Goal: Find specific page/section: Find specific page/section

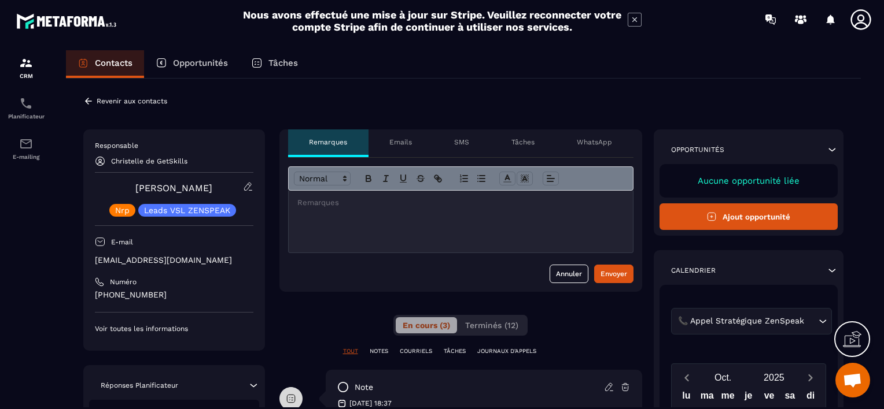
click at [123, 102] on p "Revenir aux contacts" at bounding box center [132, 101] width 71 height 8
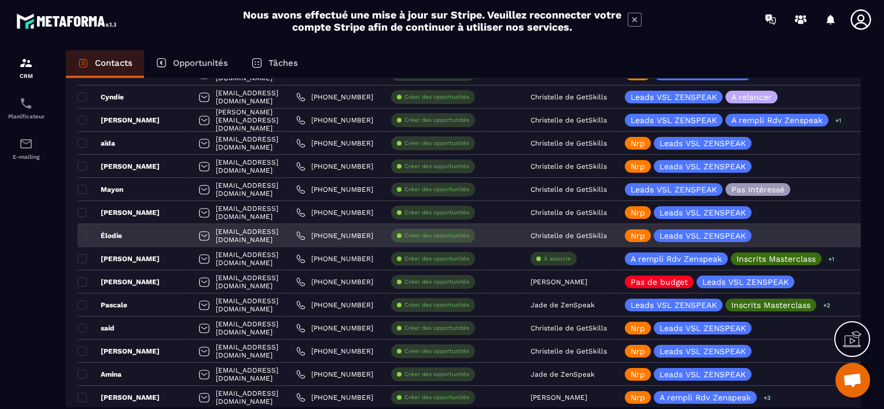
scroll to position [983, 0]
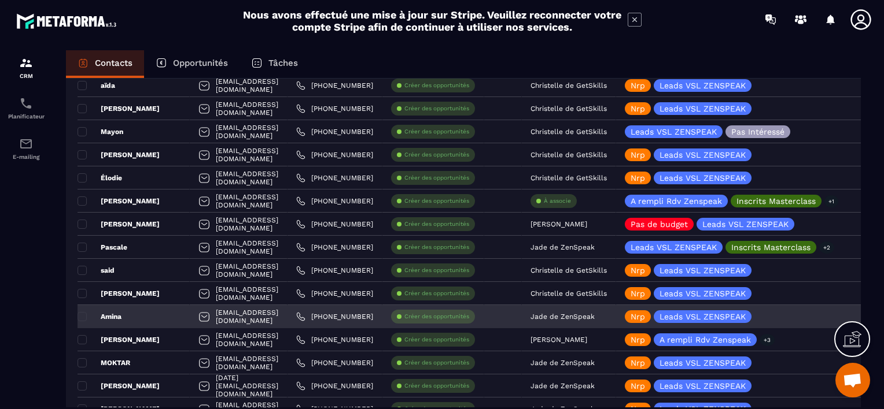
click at [595, 313] on p "Jade de ZenSpeak" at bounding box center [562, 317] width 64 height 8
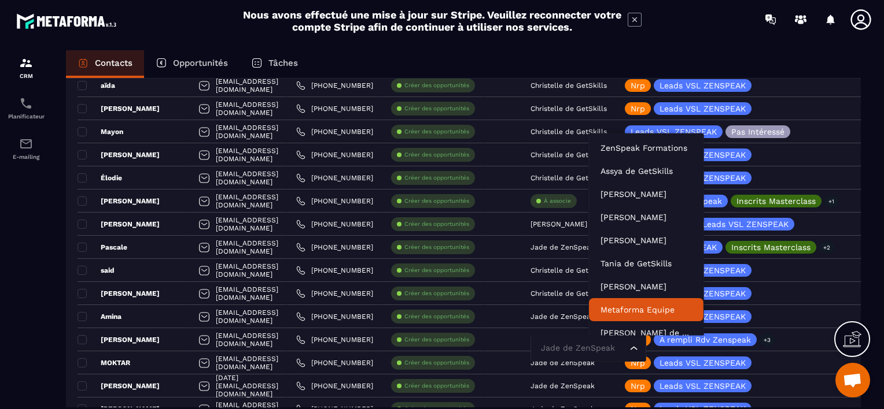
scroll to position [9, 0]
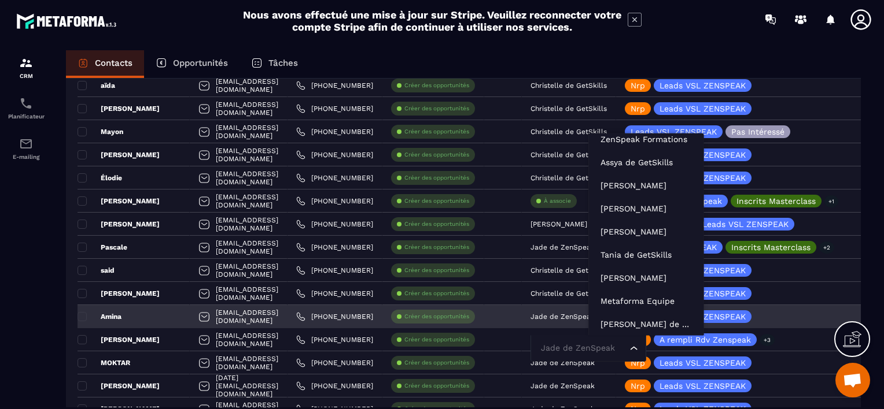
click at [606, 348] on input "Search for option" at bounding box center [582, 348] width 89 height 13
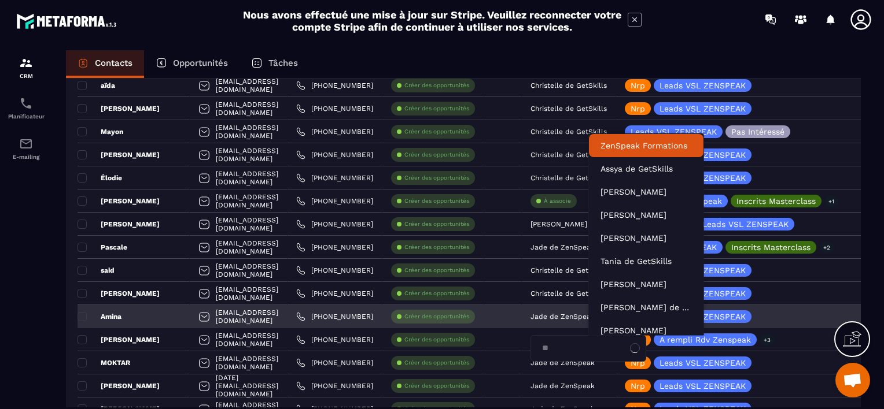
scroll to position [0, 0]
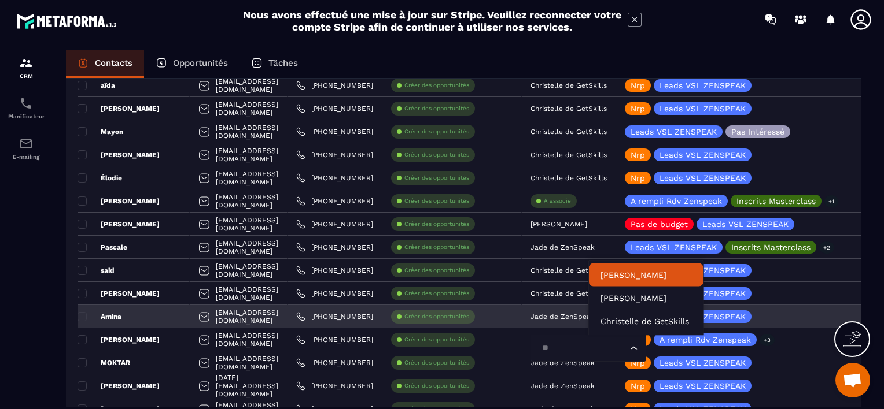
type input "***"
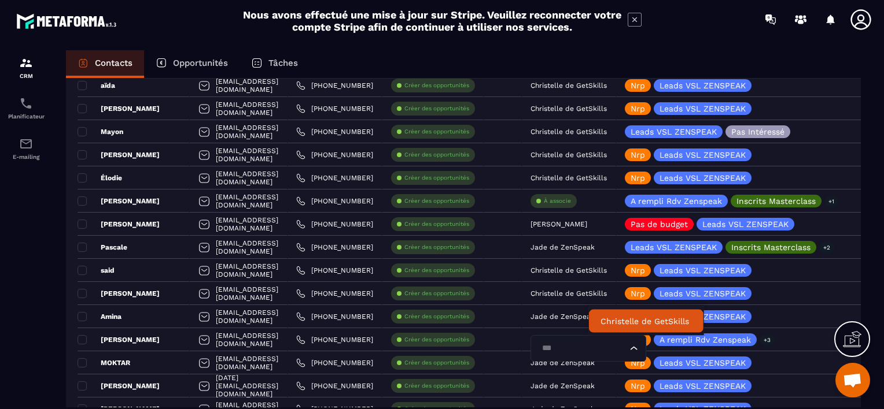
click at [612, 322] on p "Christelle de GetSkills" at bounding box center [645, 322] width 91 height 12
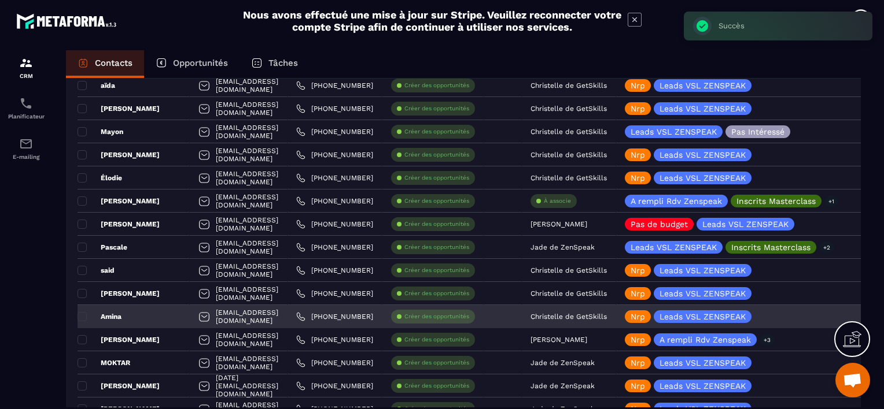
click at [153, 320] on div "Amina" at bounding box center [134, 316] width 112 height 23
